Goal: Information Seeking & Learning: Learn about a topic

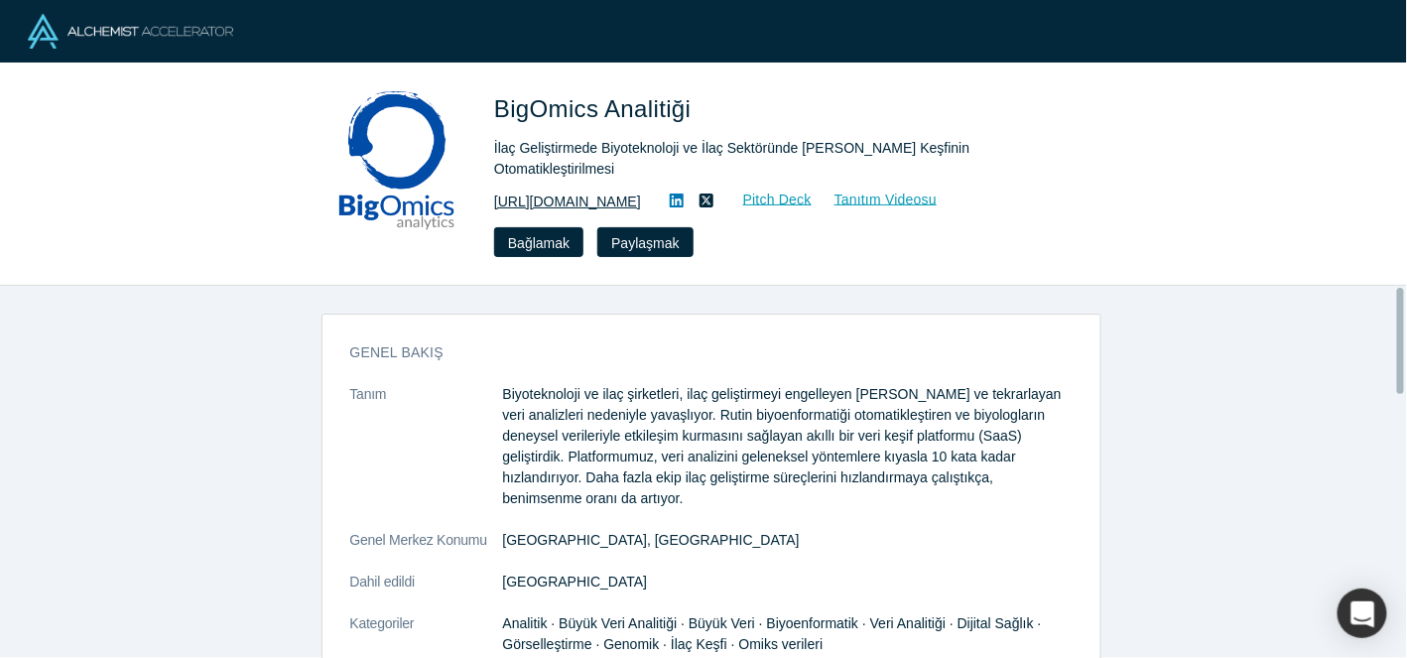
click at [571, 193] on font "https://bigomics.ch/" at bounding box center [567, 201] width 147 height 16
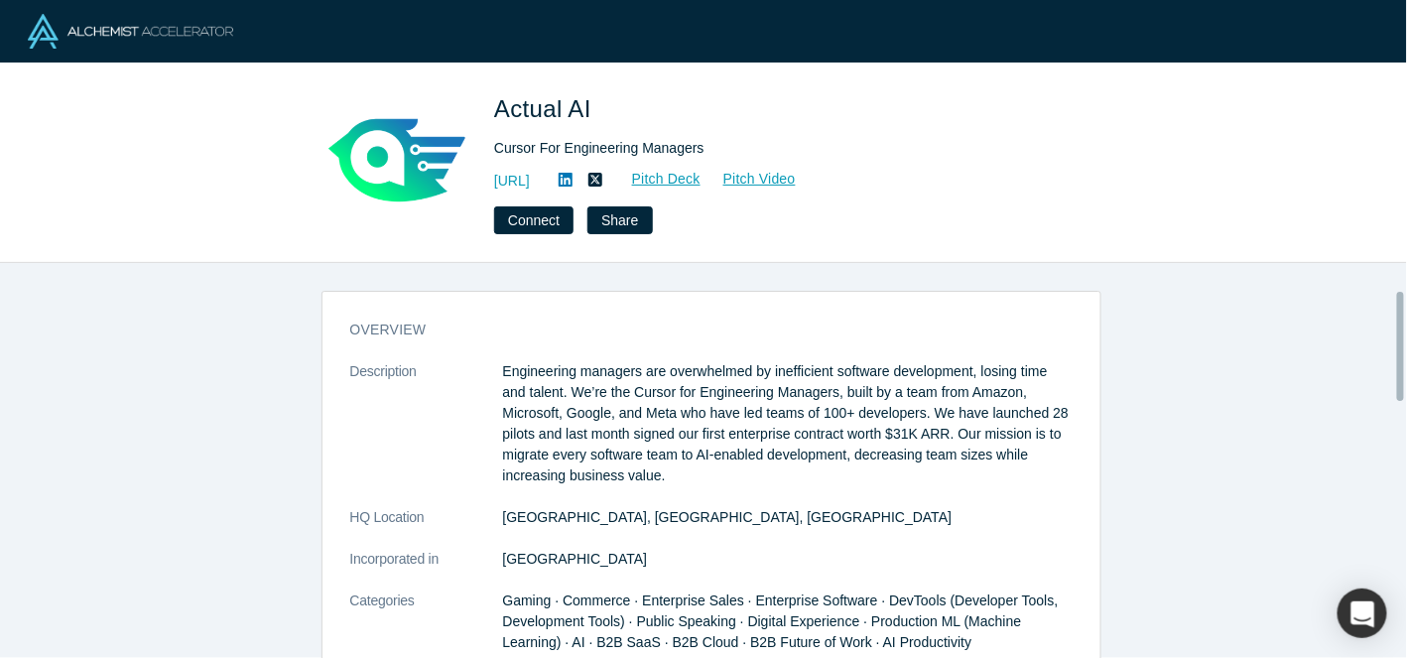
scroll to position [98, 0]
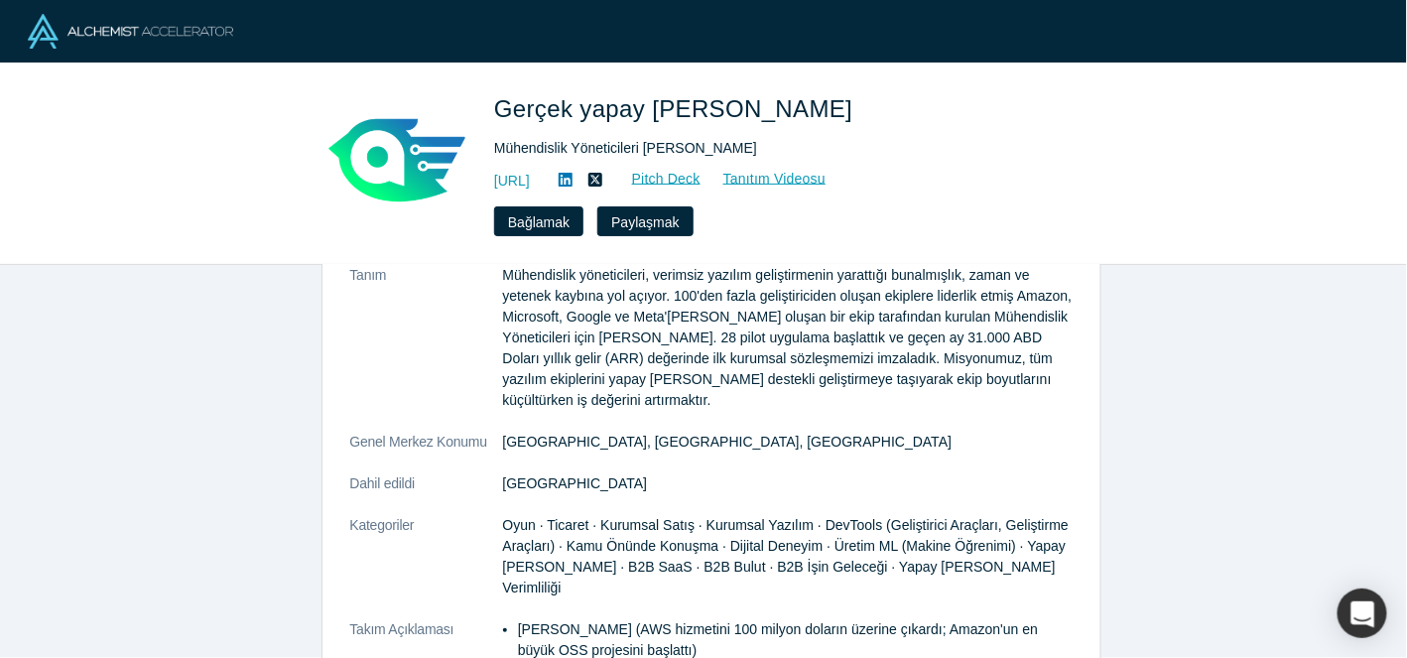
click at [773, 361] on font "Mühendislik yöneticileri, verimsiz yazılım geliştirmenin yarattığı bunalmışlık,…" at bounding box center [787, 337] width 569 height 141
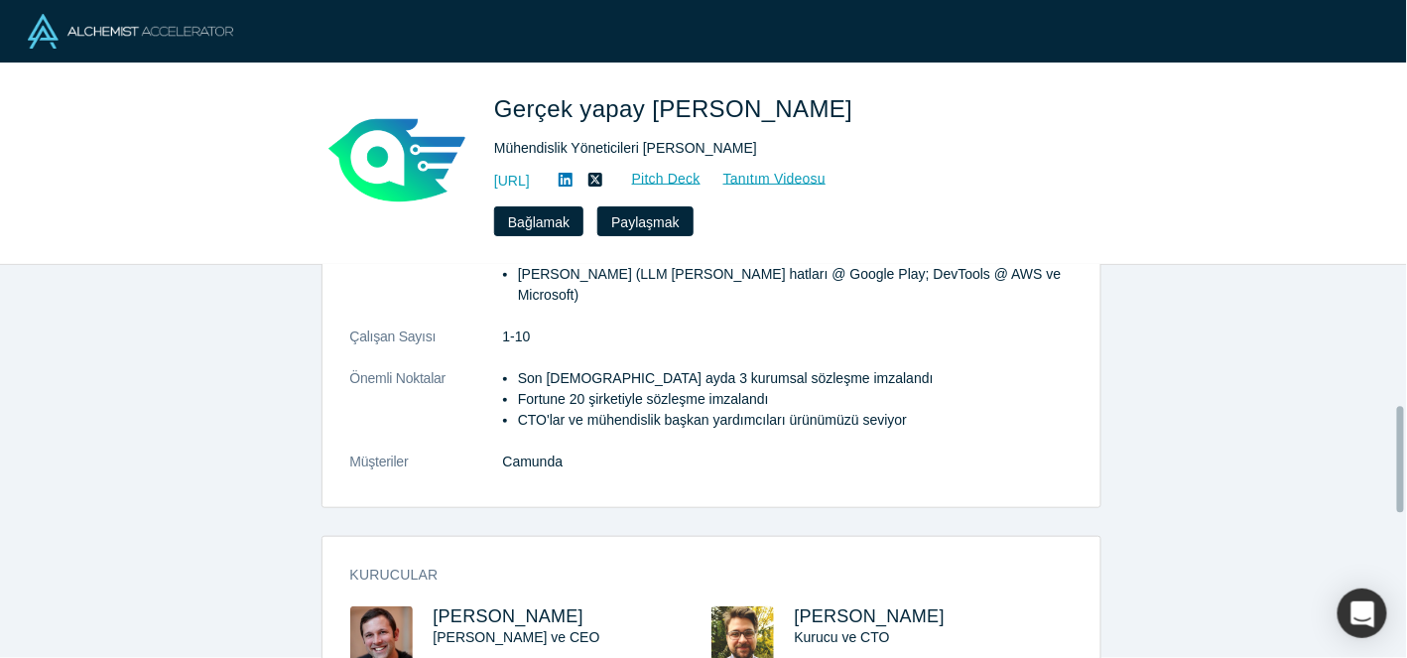
scroll to position [594, 0]
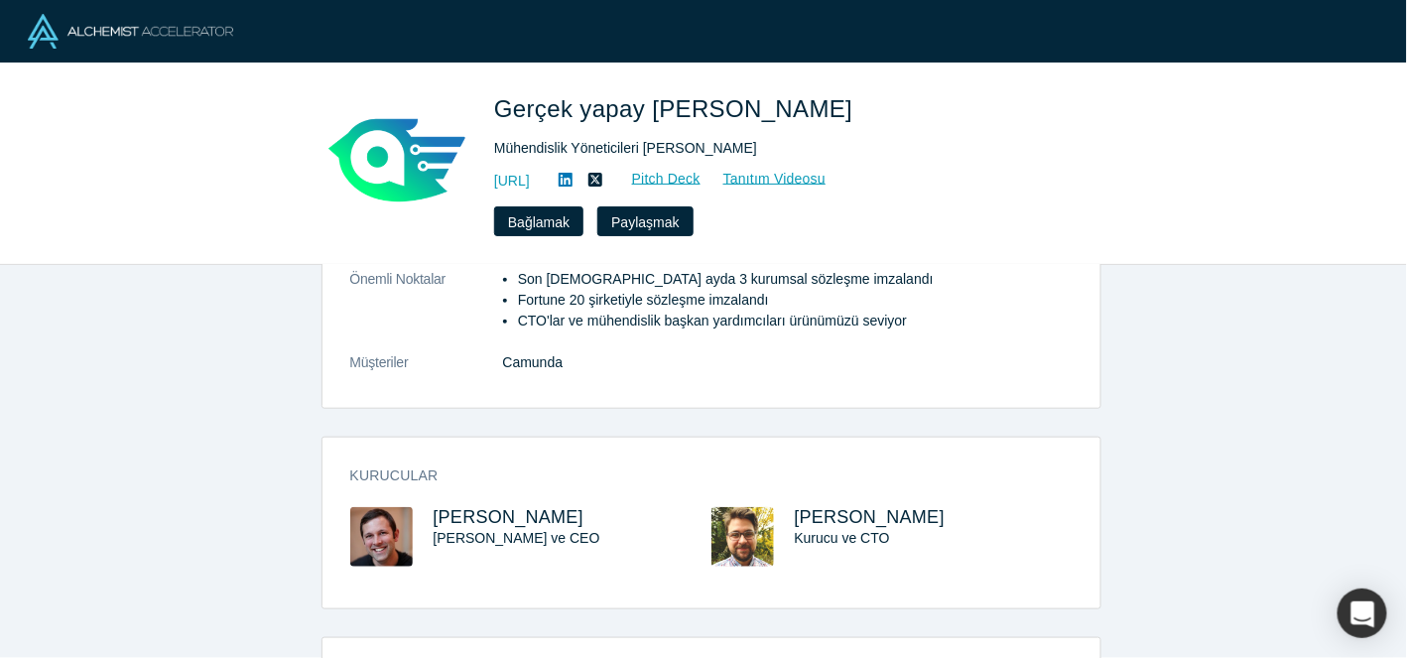
click at [572, 184] on icon at bounding box center [566, 180] width 14 height 16
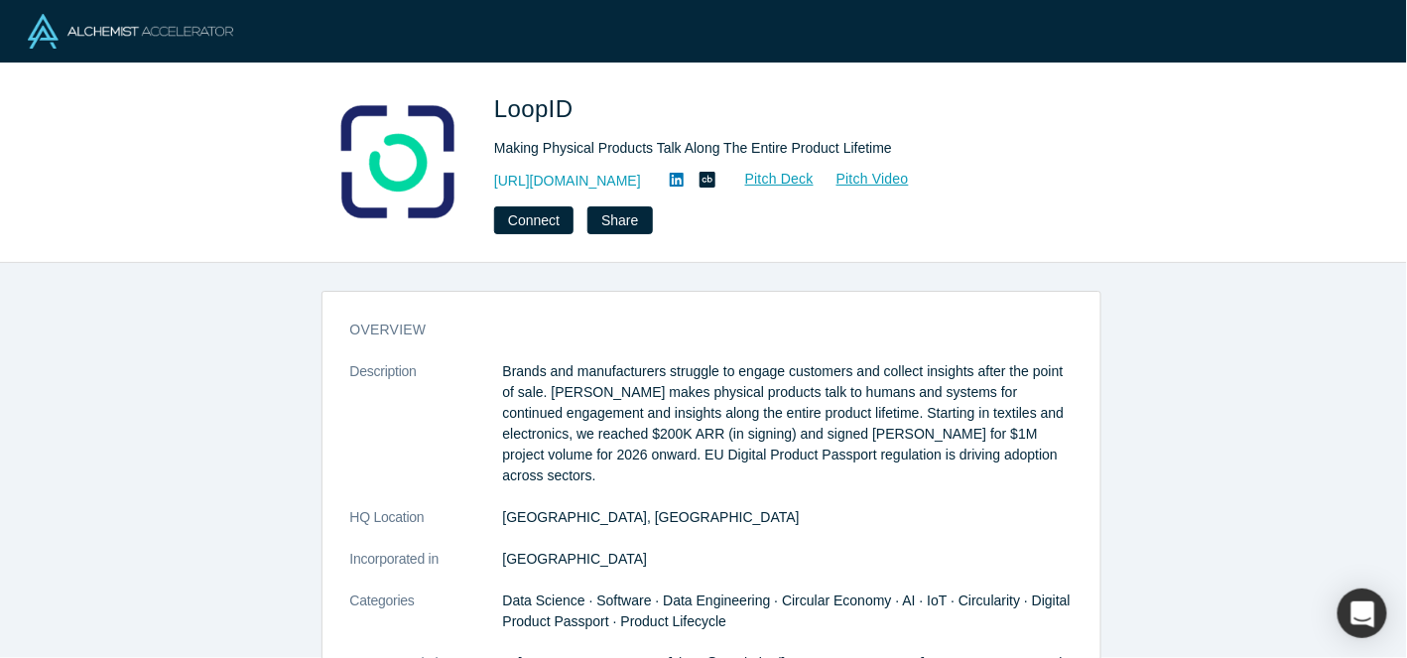
drag, startPoint x: 1358, startPoint y: 2, endPoint x: 673, endPoint y: 186, distance: 709.7
click at [673, 186] on icon at bounding box center [677, 180] width 14 height 16
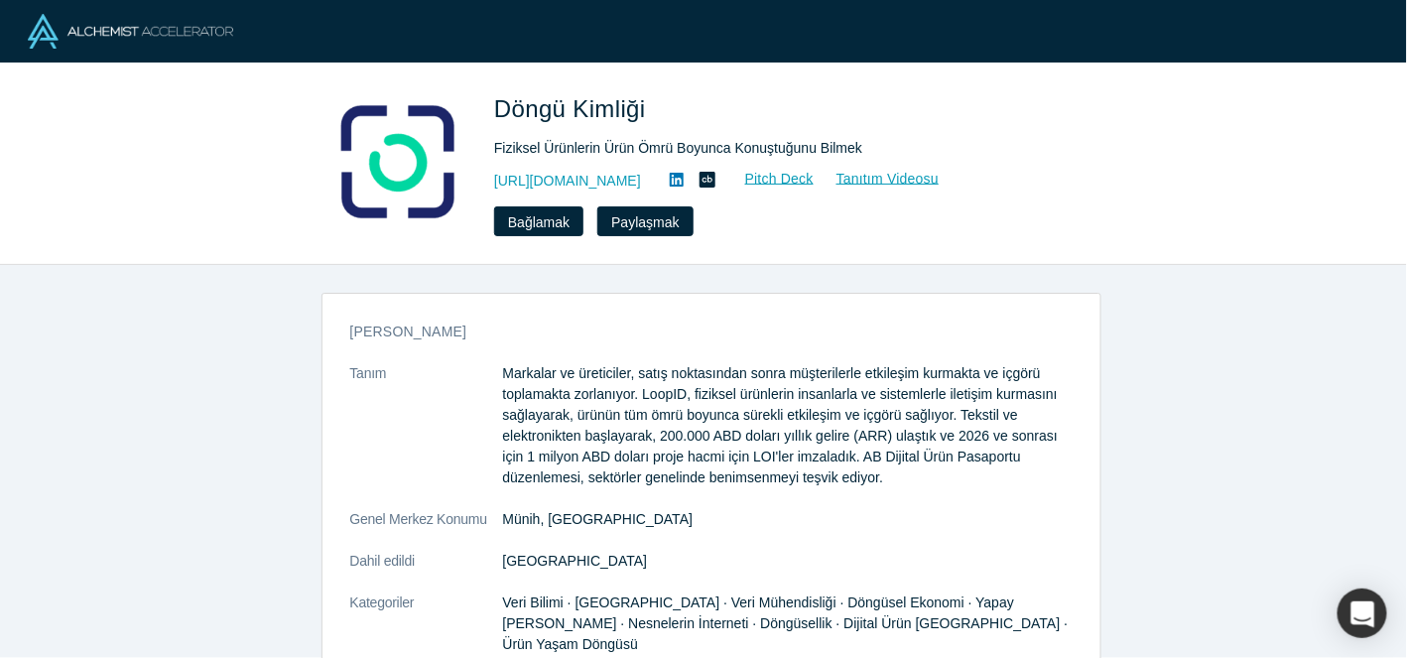
click at [929, 334] on h3 "[PERSON_NAME]" at bounding box center [697, 331] width 694 height 21
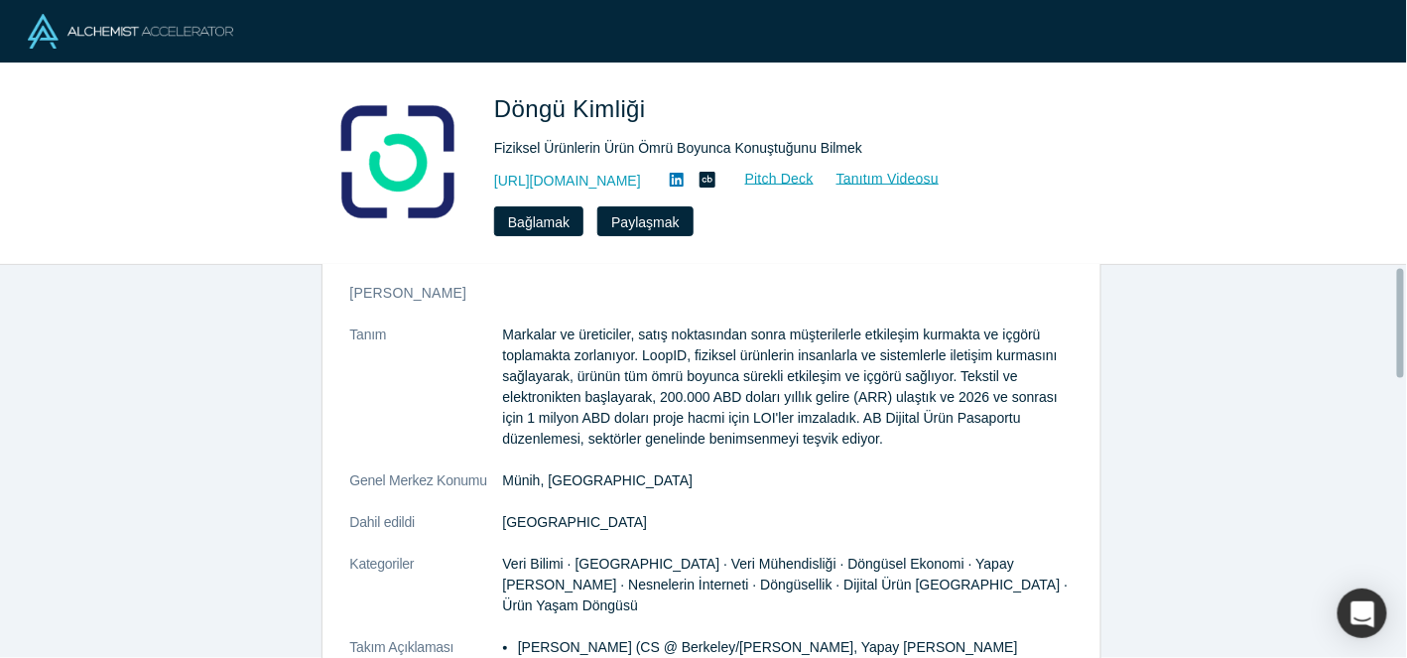
scroll to position [98, 0]
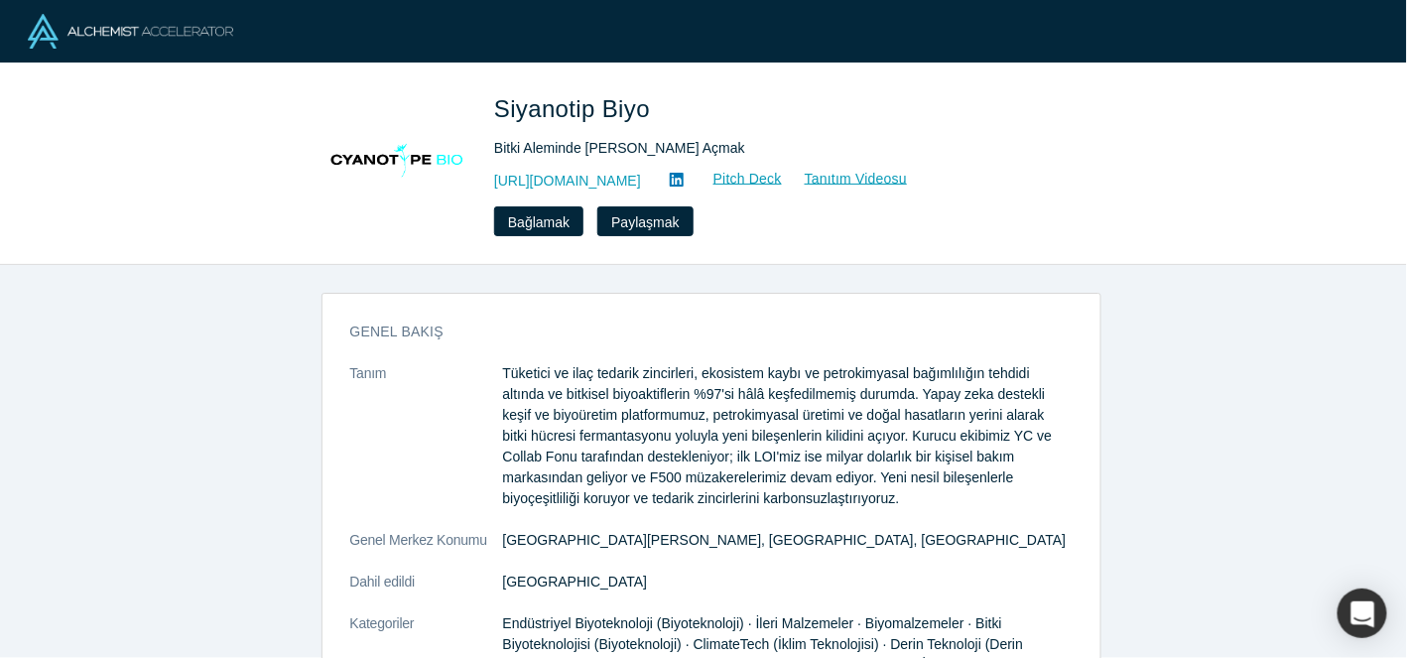
click at [932, 413] on font "Tüketici ve ilaç tedarik zincirleri, ekosistem kaybı ve petrokimyasal bağımlılı…" at bounding box center [778, 435] width 550 height 141
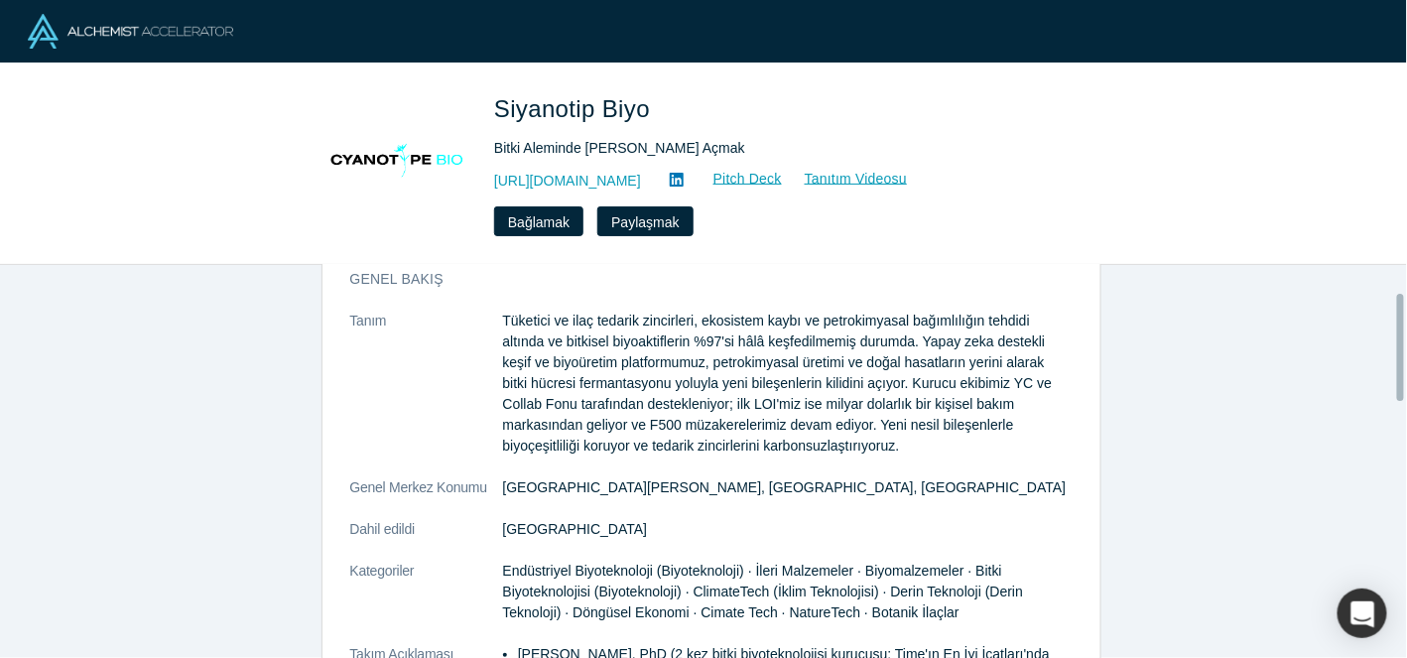
scroll to position [98, 0]
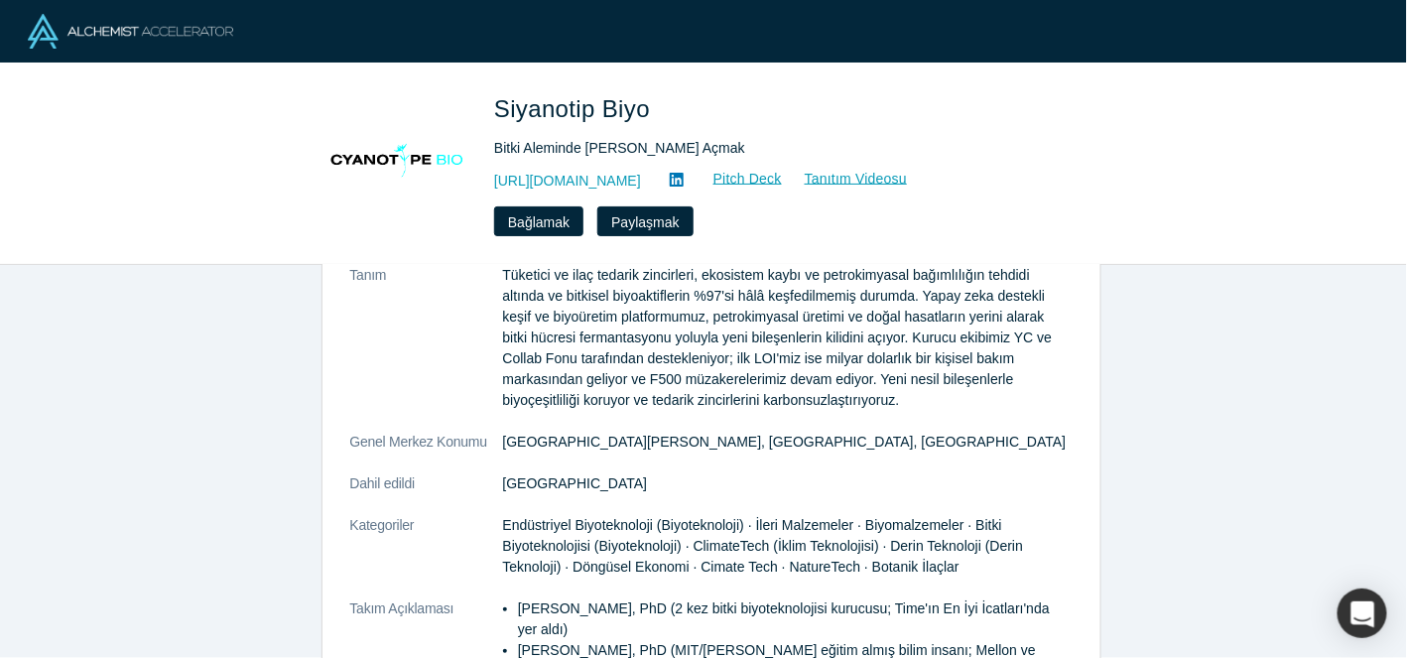
click at [684, 180] on icon at bounding box center [677, 180] width 14 height 14
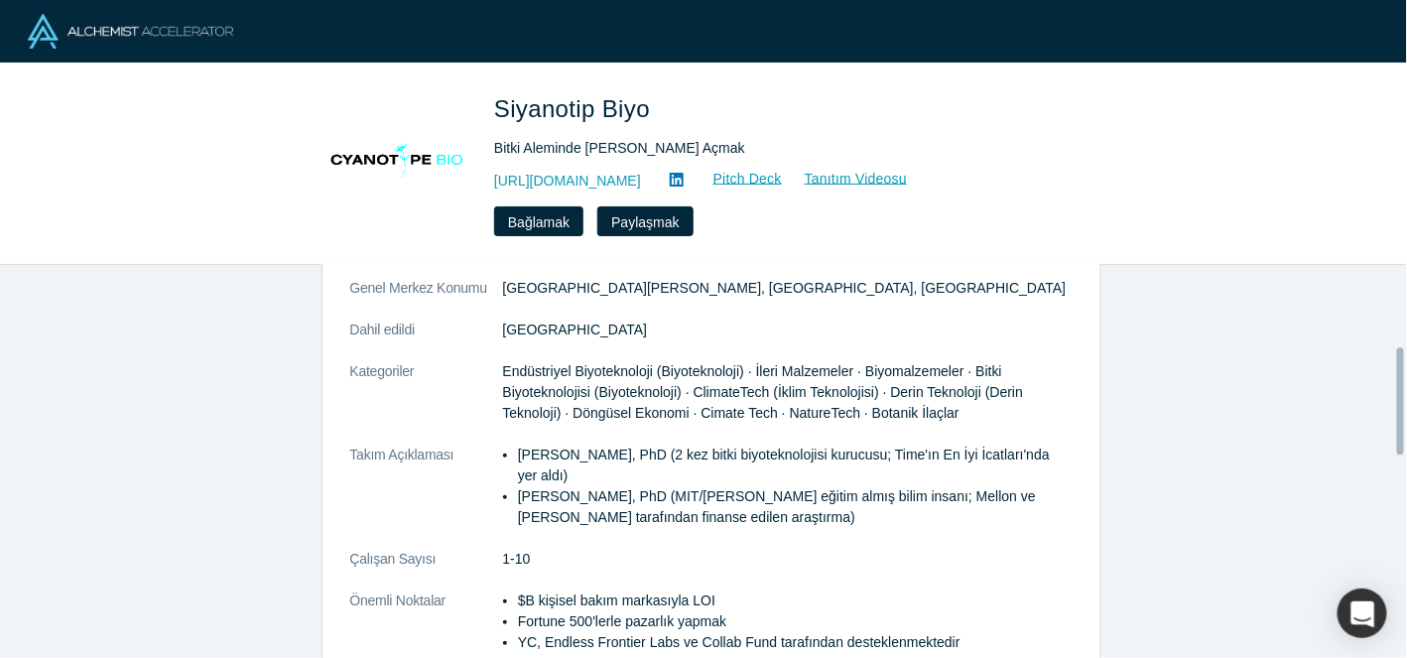
scroll to position [297, 0]
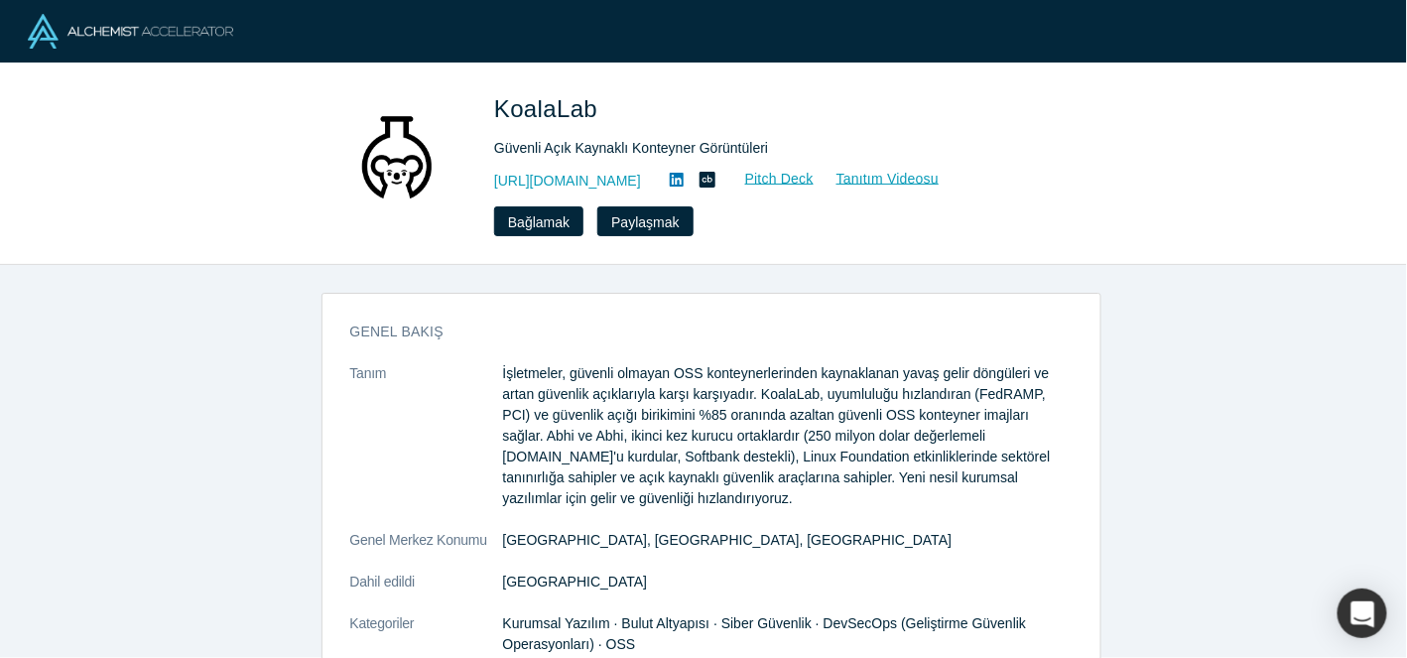
click at [939, 409] on font "İşletmeler, güvenli olmayan OSS konteynerlerinden kaynaklanan yavaş gelir döngü…" at bounding box center [777, 435] width 548 height 141
click at [684, 187] on icon at bounding box center [677, 180] width 14 height 14
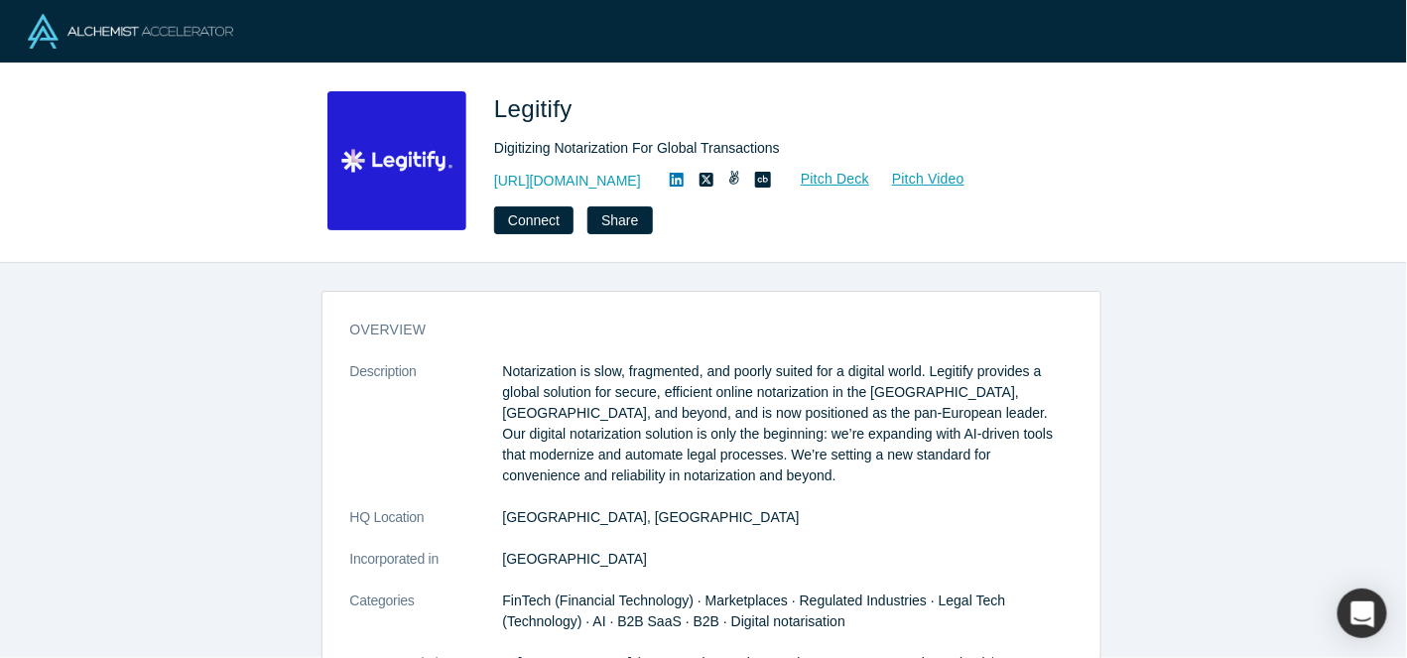
click at [664, 181] on link at bounding box center [677, 181] width 30 height 24
click at [548, 178] on link "https://www.legitify.eu/" at bounding box center [567, 181] width 147 height 21
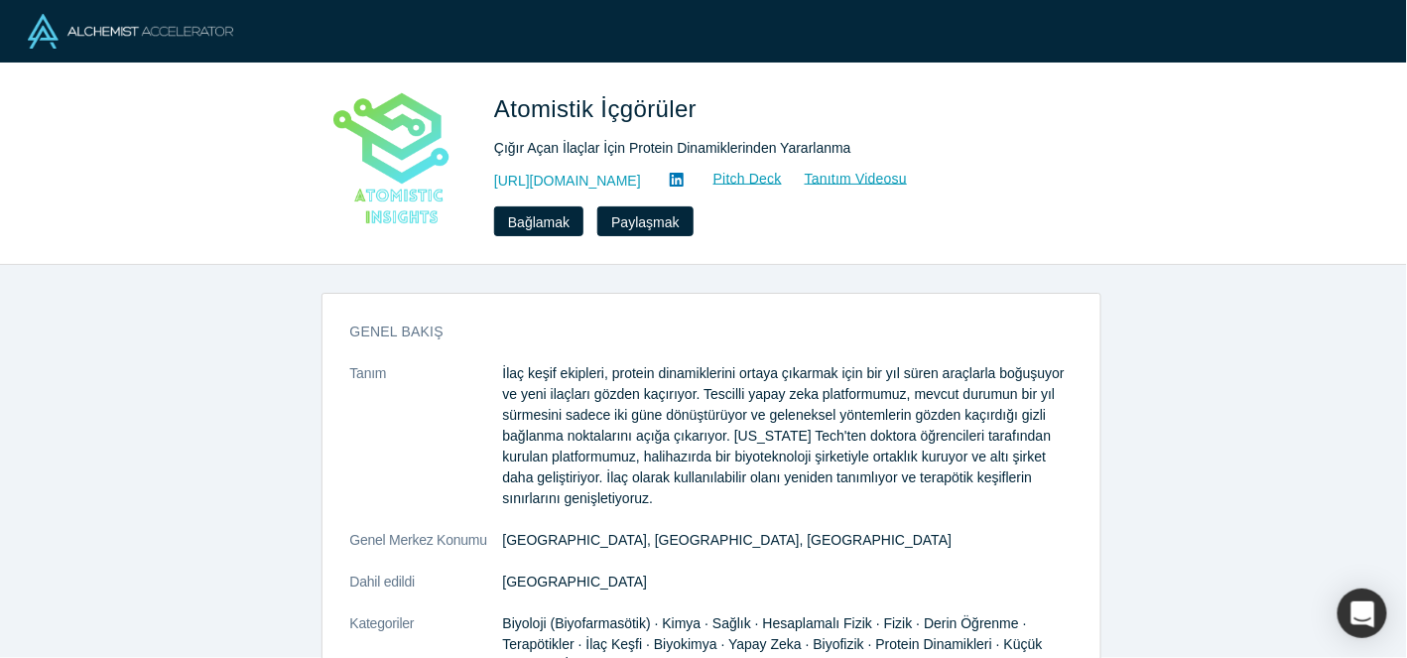
click at [947, 303] on div "genel bakış Tanım İlaç keşif ekipleri, protein dinamiklerini ortaya çıkarmak iç…" at bounding box center [711, 627] width 780 height 669
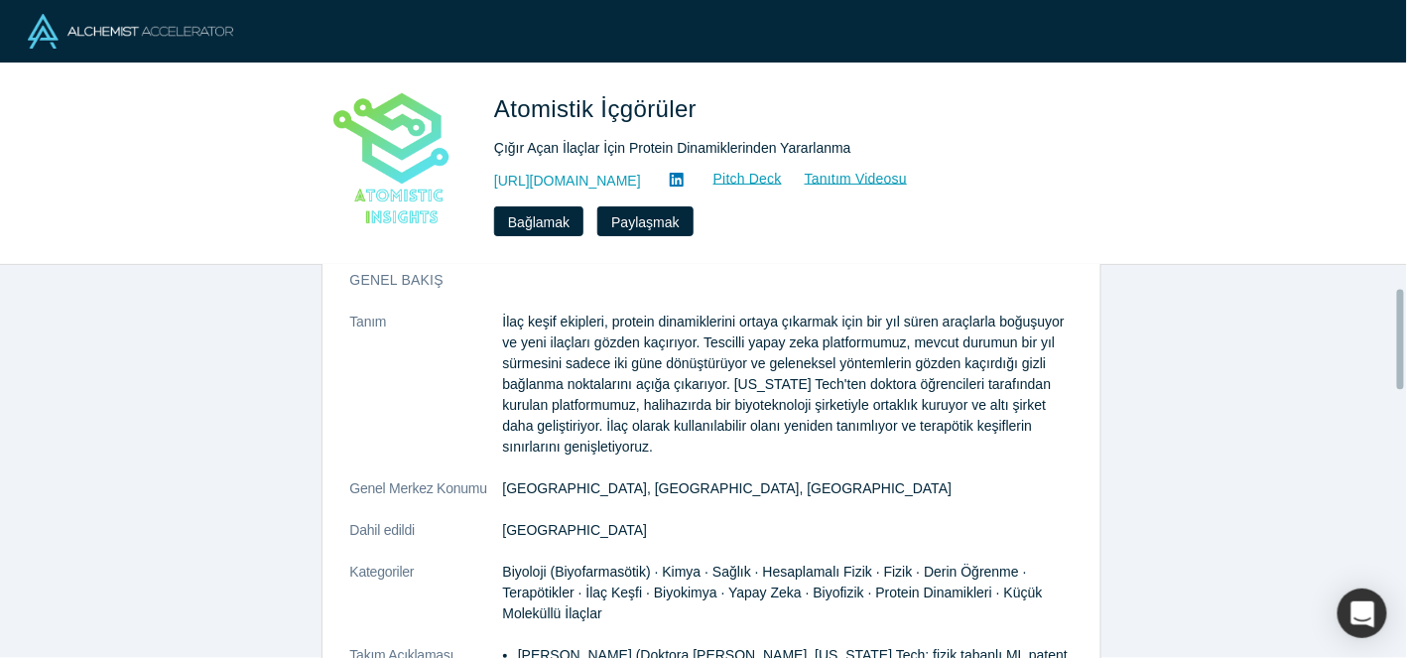
scroll to position [98, 0]
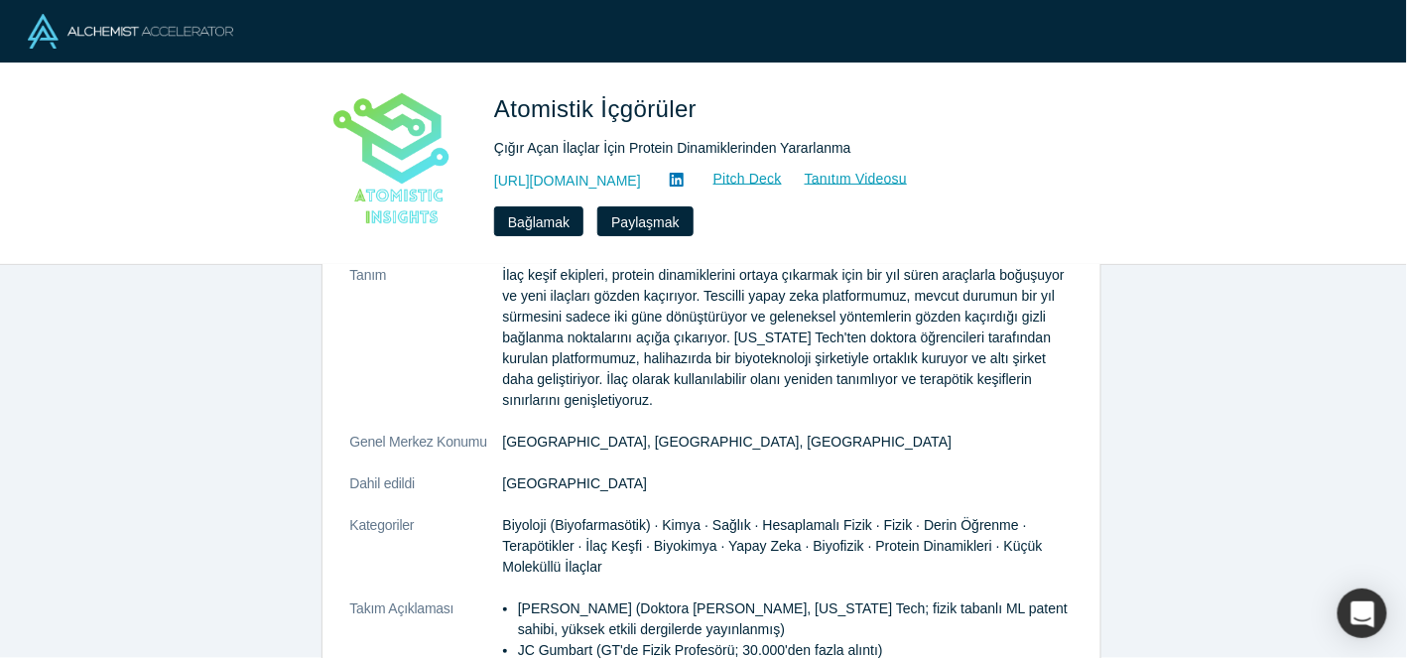
click at [684, 177] on icon at bounding box center [677, 180] width 14 height 14
click at [780, 344] on p "İlaç keşif ekipleri, protein dinamiklerini ortaya çıkarmak için bir yıl süren a…" at bounding box center [787, 338] width 569 height 146
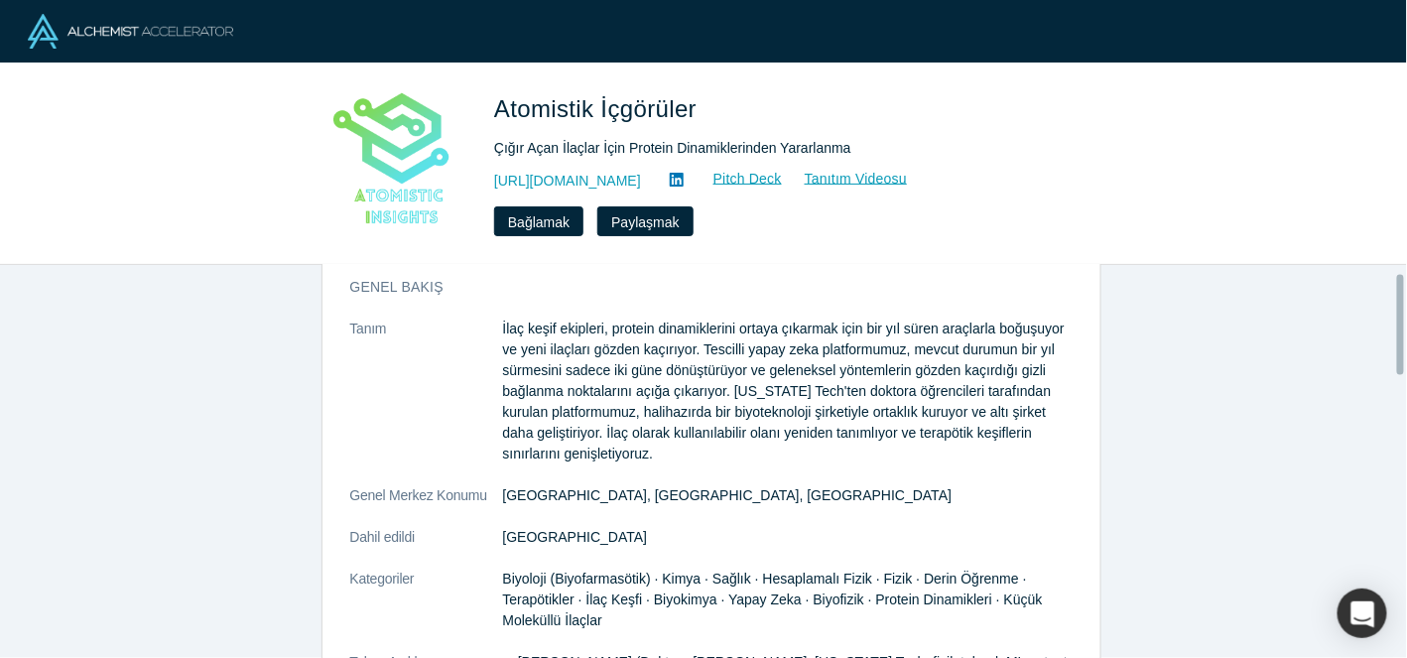
scroll to position [0, 0]
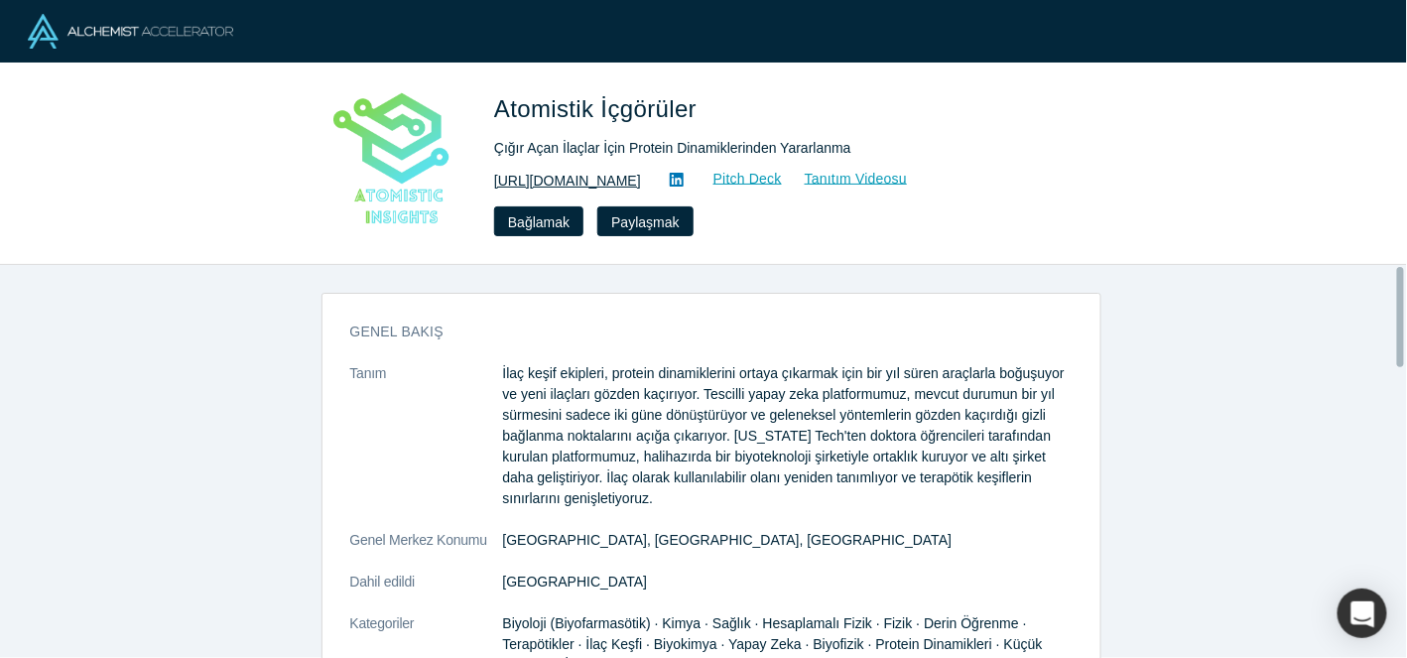
click at [641, 180] on font "https://www.atomisticinsights.com/" at bounding box center [567, 181] width 147 height 16
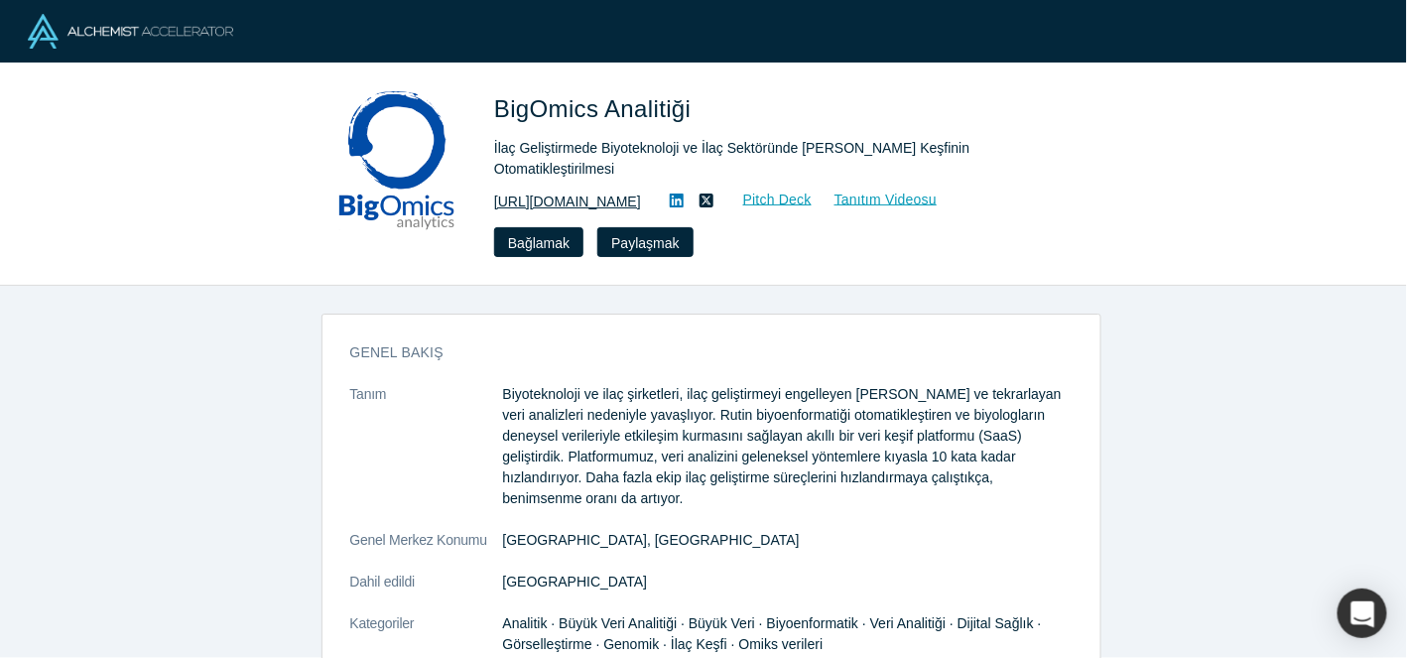
click at [593, 193] on font "[URL][DOMAIN_NAME]" at bounding box center [567, 201] width 147 height 16
